Goal: Navigation & Orientation: Find specific page/section

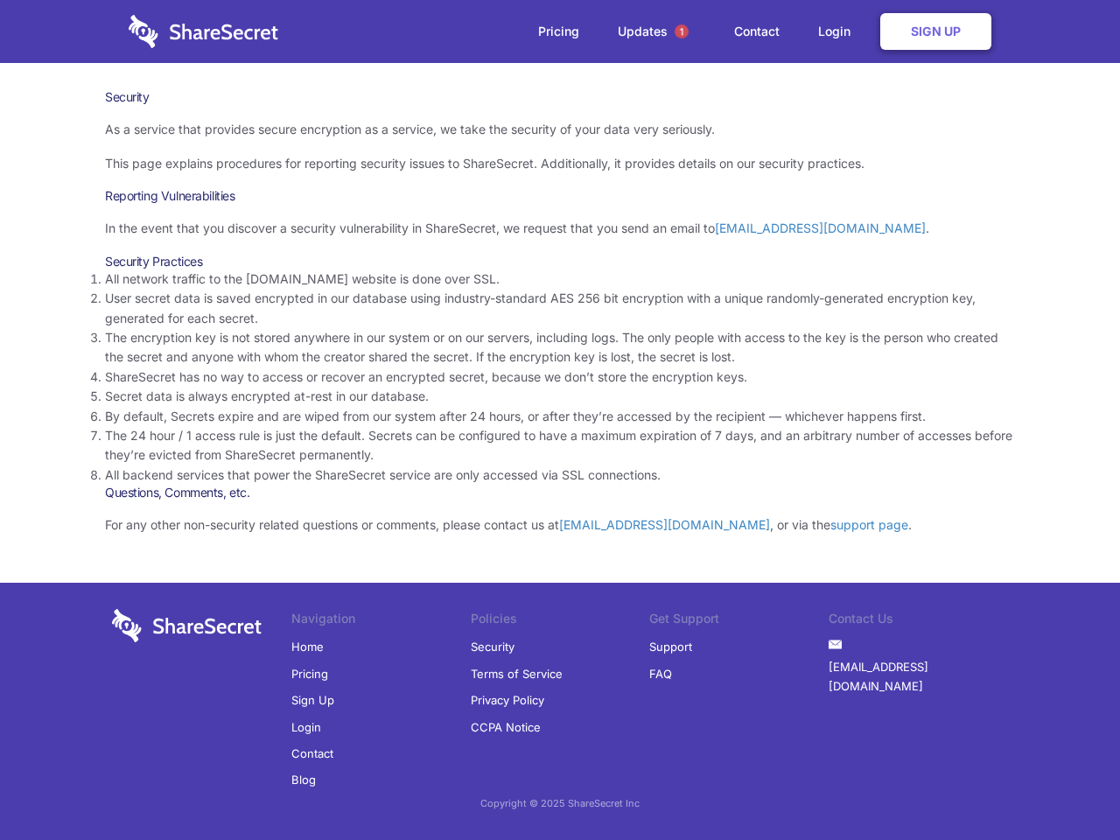
click at [560, 420] on li "By default, Secrets expire and are wiped from our system after 24 hours, or aft…" at bounding box center [560, 416] width 910 height 19
click at [681, 31] on span "1" at bounding box center [681, 31] width 14 height 14
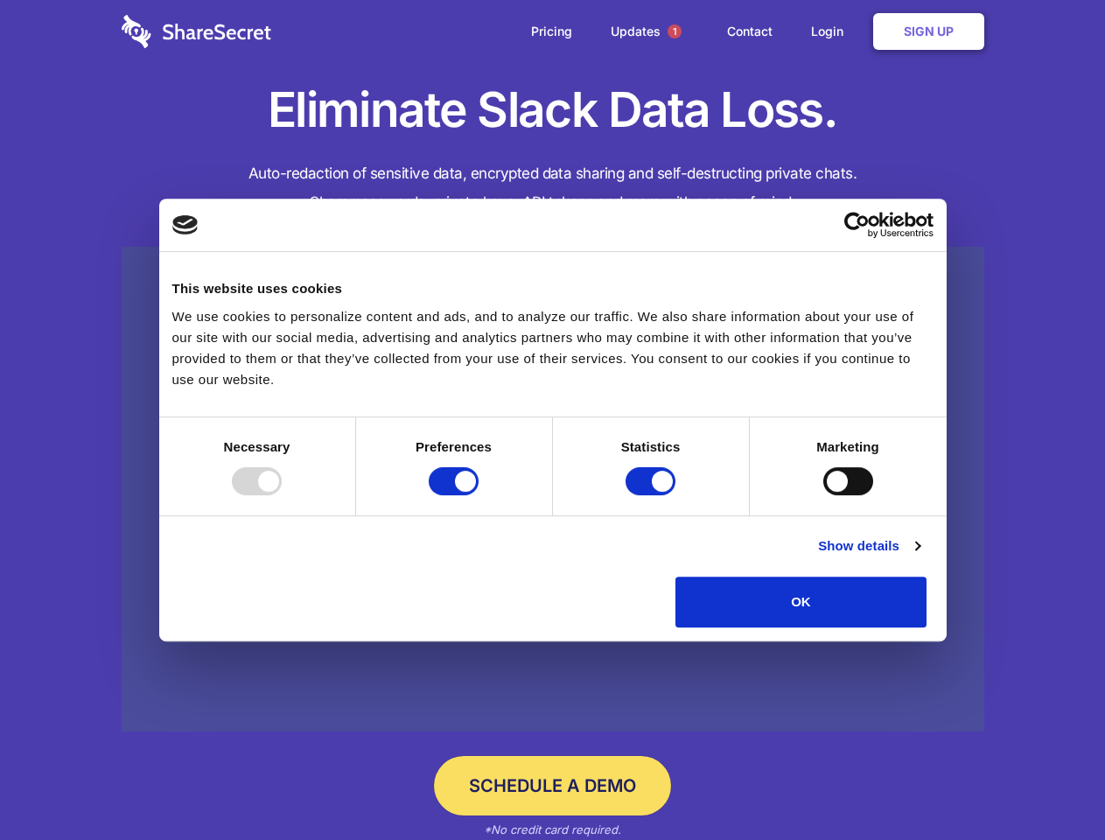
click at [282, 495] on div at bounding box center [257, 481] width 50 height 28
click at [478, 495] on input "Preferences" at bounding box center [454, 481] width 50 height 28
checkbox input "false"
click at [653, 495] on input "Statistics" at bounding box center [650, 481] width 50 height 28
checkbox input "false"
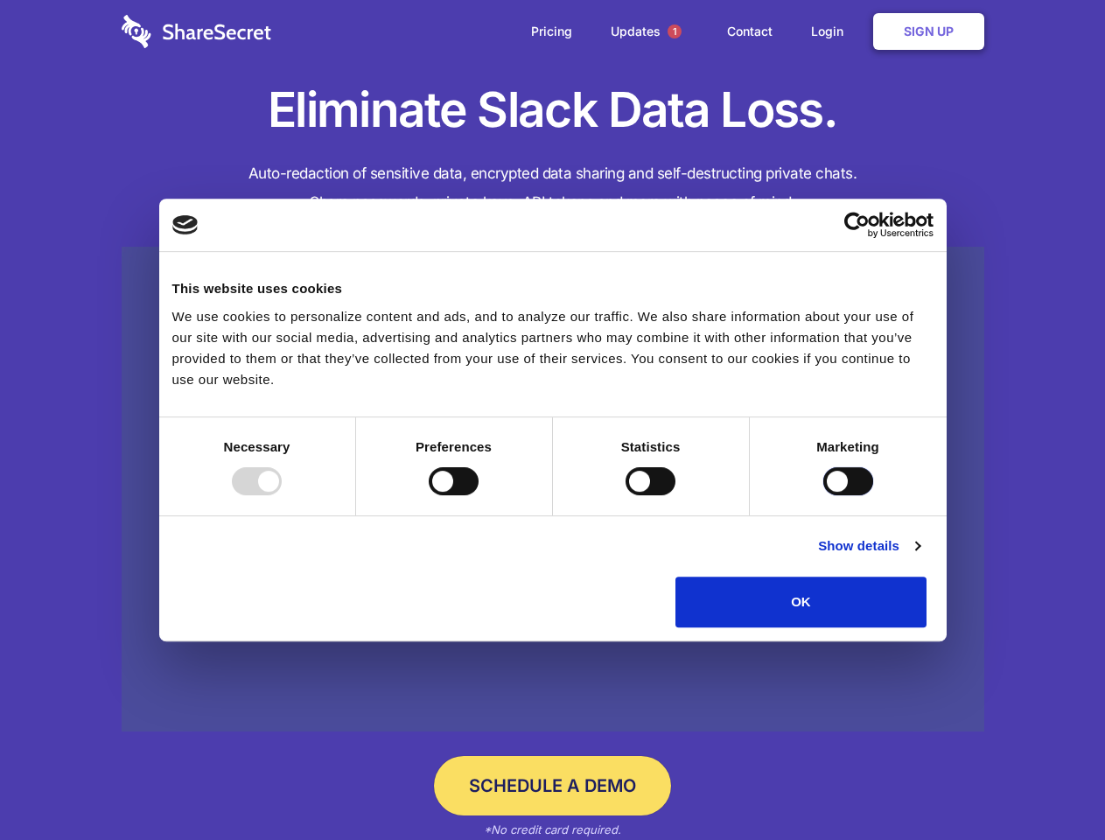
click at [823, 495] on input "Marketing" at bounding box center [848, 481] width 50 height 28
checkbox input "true"
click at [919, 556] on link "Show details" at bounding box center [868, 545] width 101 height 21
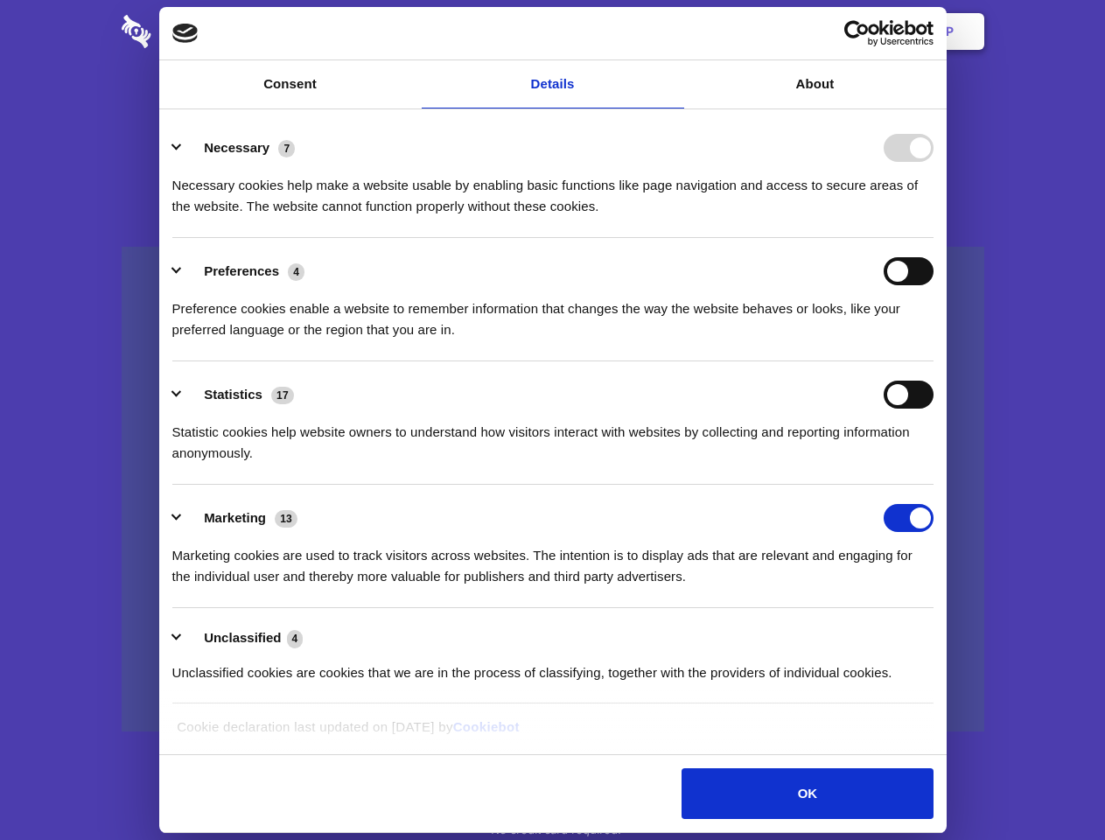
click at [933, 361] on li "Preferences 4 Preference cookies enable a website to remember information that …" at bounding box center [552, 299] width 761 height 123
click at [674, 31] on span "1" at bounding box center [674, 31] width 14 height 14
